Goal: Register for event/course

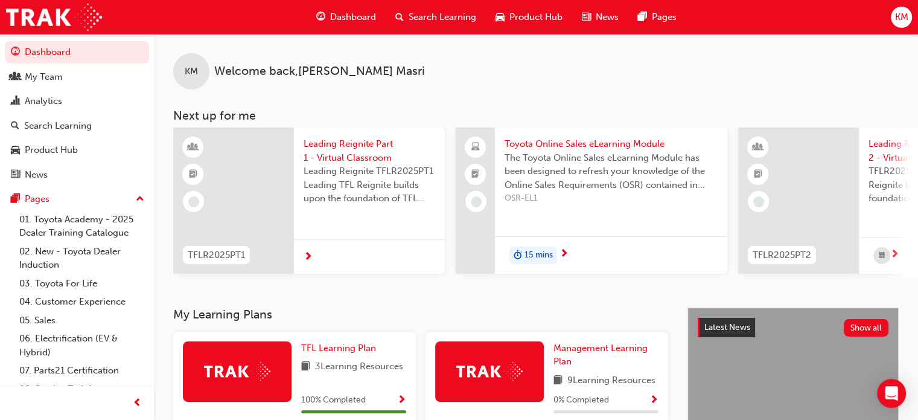
click at [435, 12] on span "Search Learning" at bounding box center [443, 17] width 68 height 14
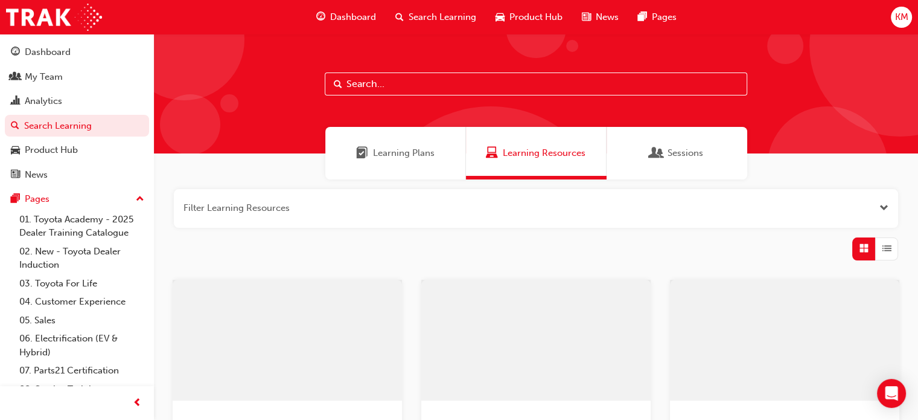
click at [370, 83] on input "text" at bounding box center [536, 83] width 423 height 23
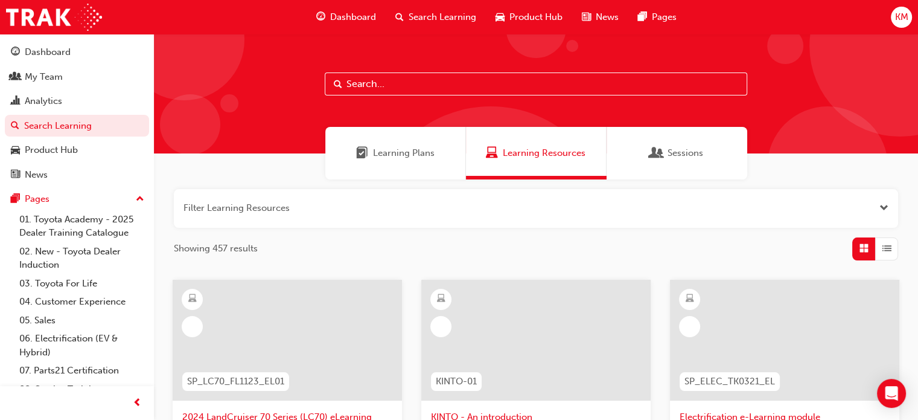
paste input "TFLR2025PT2"
type input "TFLR2025PT2"
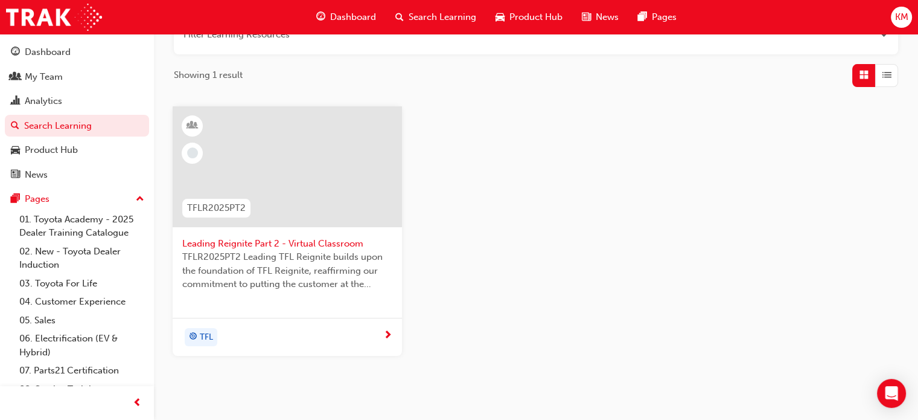
scroll to position [181, 0]
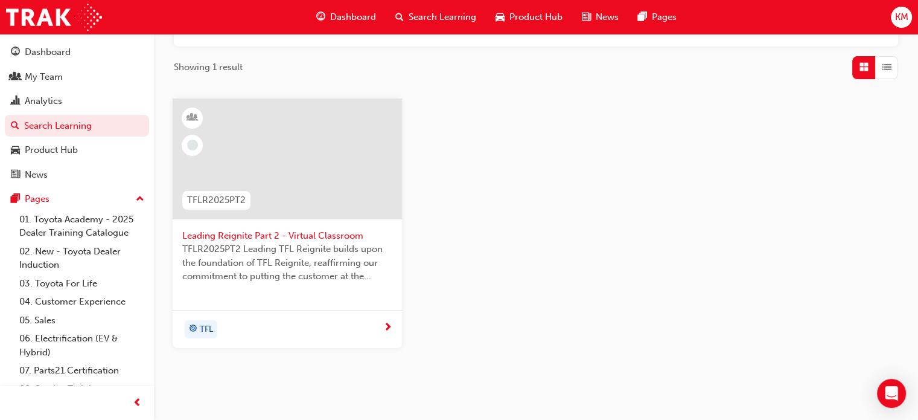
click at [289, 272] on span "TFLR2025PT2 Leading TFL Reignite builds upon the foundation of TFL Reignite, re…" at bounding box center [287, 262] width 210 height 41
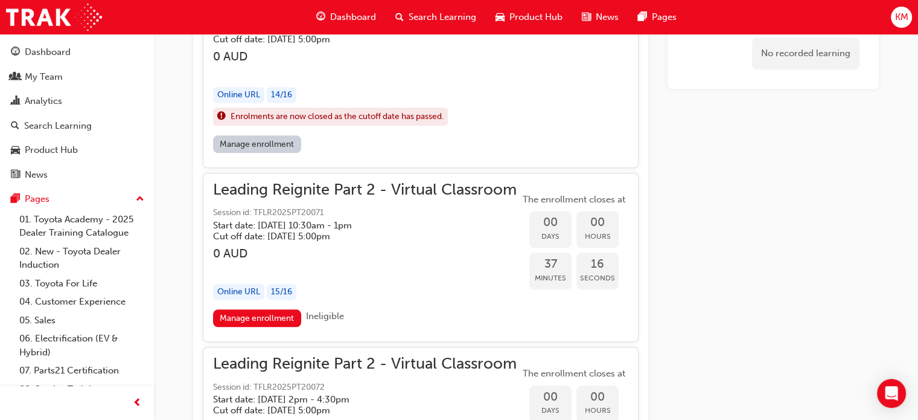
scroll to position [1203, 0]
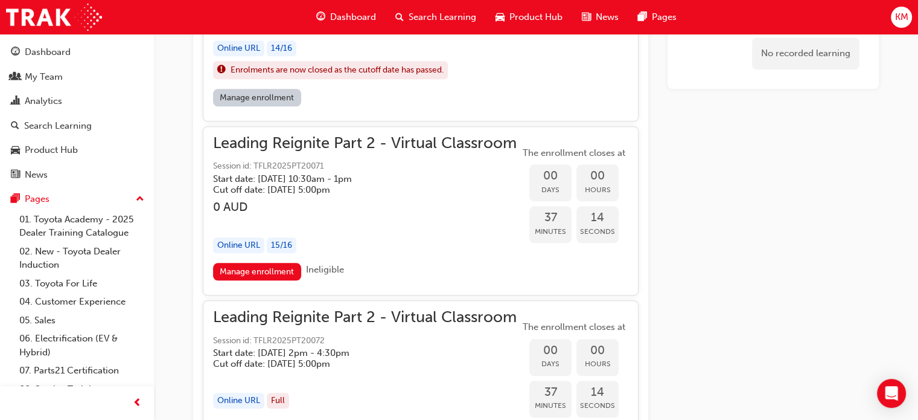
click at [347, 220] on div "button" at bounding box center [365, 221] width 304 height 14
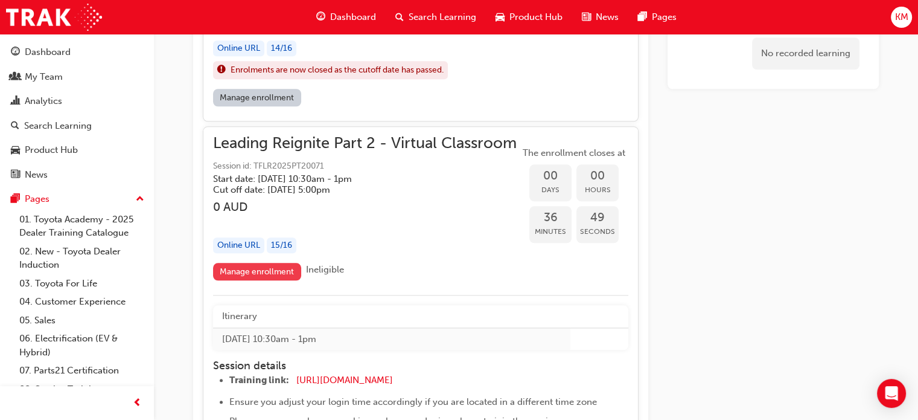
click at [266, 268] on link "Manage enrollment" at bounding box center [257, 272] width 88 height 18
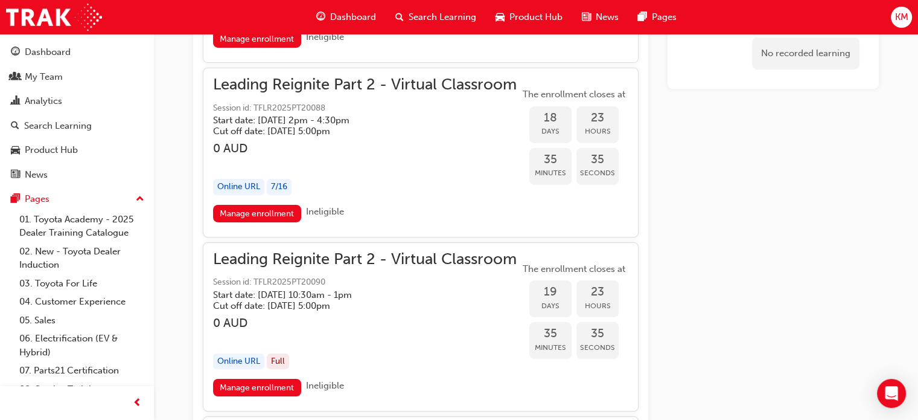
scroll to position [4283, 0]
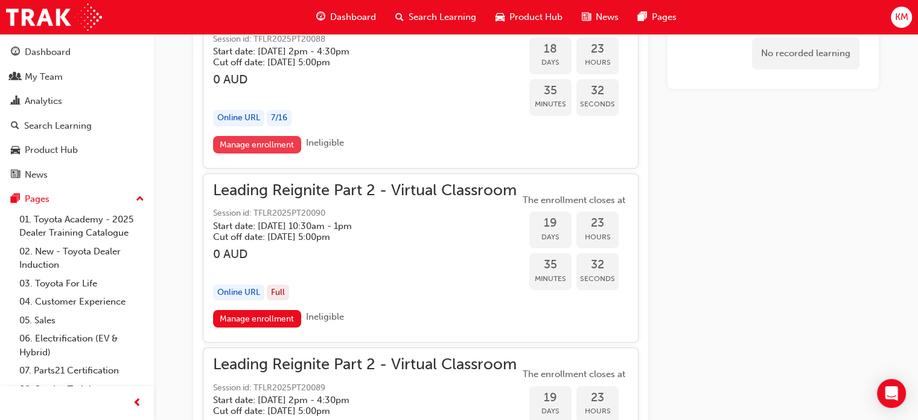
click at [260, 136] on link "Manage enrollment" at bounding box center [257, 145] width 88 height 18
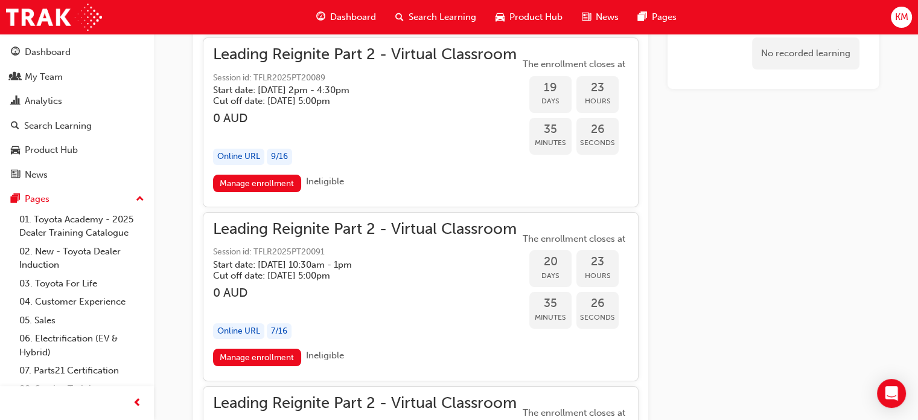
scroll to position [4585, 0]
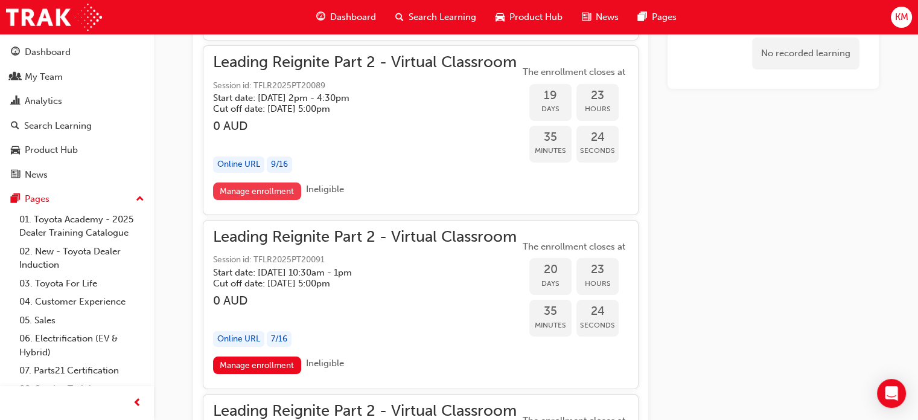
click at [258, 182] on link "Manage enrollment" at bounding box center [257, 191] width 88 height 18
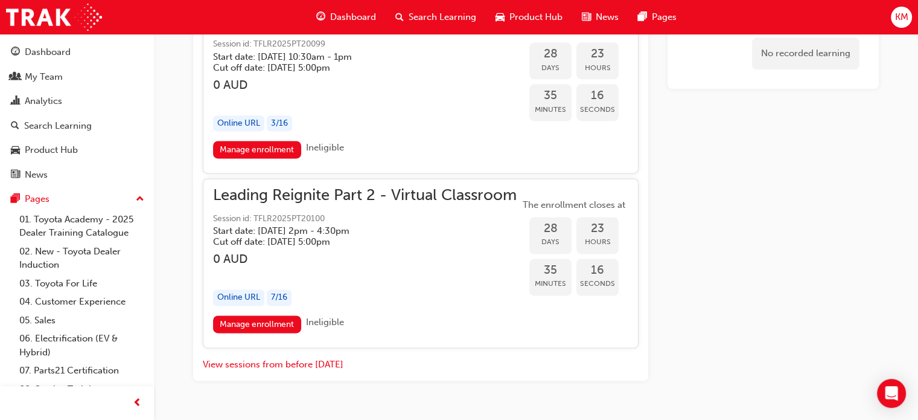
scroll to position [6194, 0]
drag, startPoint x: 348, startPoint y: 296, endPoint x: 306, endPoint y: 294, distance: 42.3
click at [307, 315] on div "Manage enrollment Ineligible" at bounding box center [420, 326] width 415 height 22
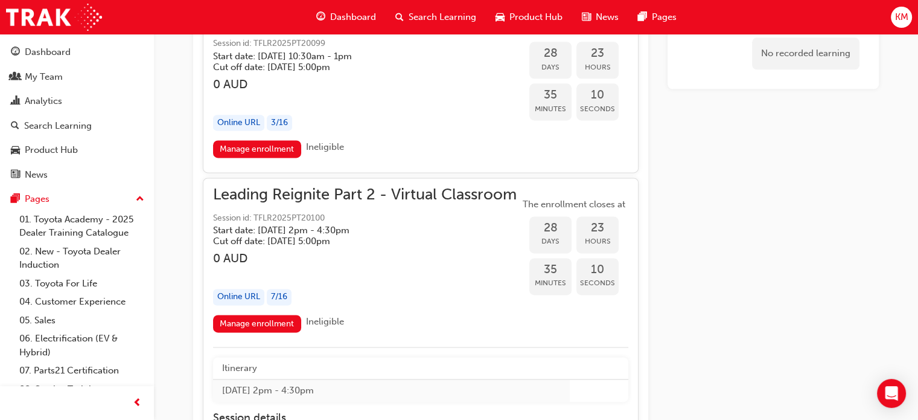
click at [258, 315] on link "Manage enrollment" at bounding box center [257, 324] width 88 height 18
